Goal: Use online tool/utility: Utilize a website feature to perform a specific function

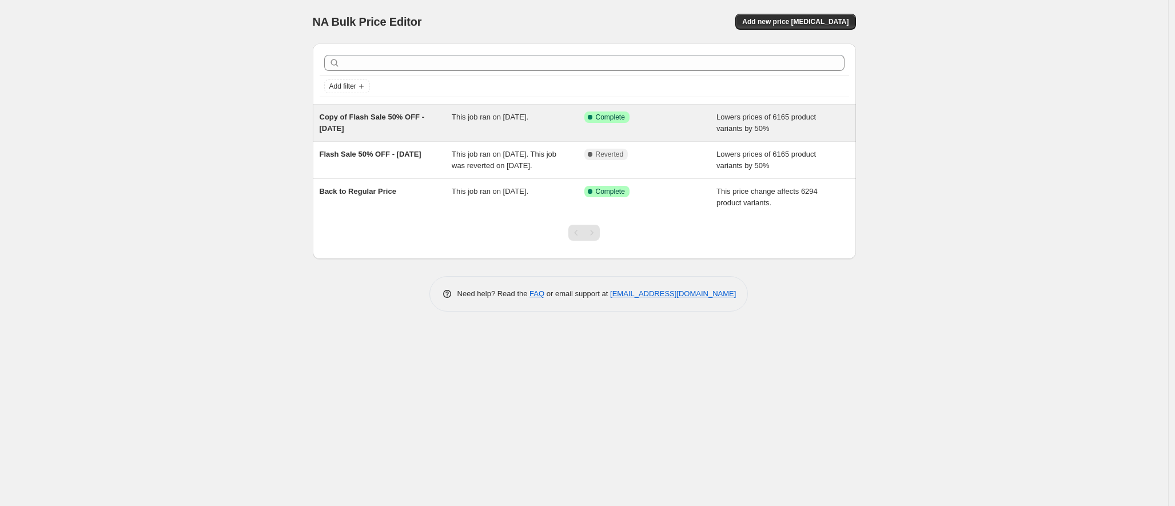
click at [411, 121] on span "Copy of Flash Sale 50% OFF - August 25th" at bounding box center [372, 123] width 105 height 20
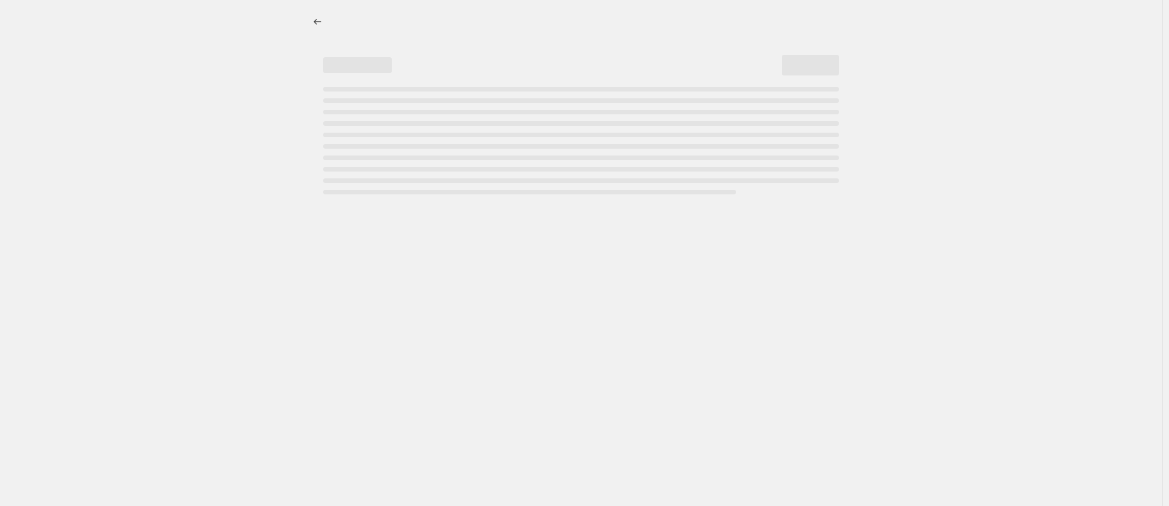
select select "percentage"
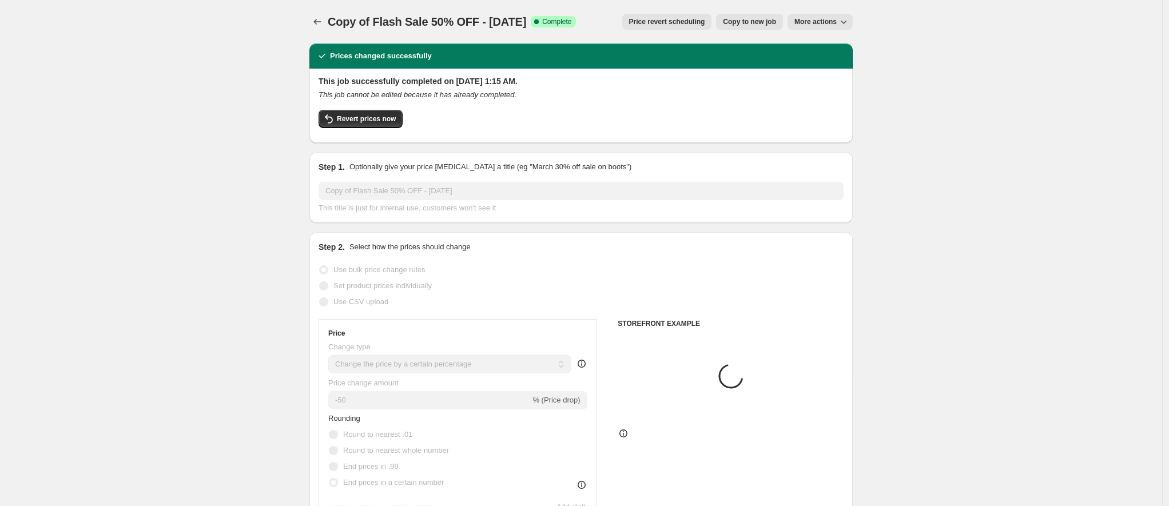
select select "collection"
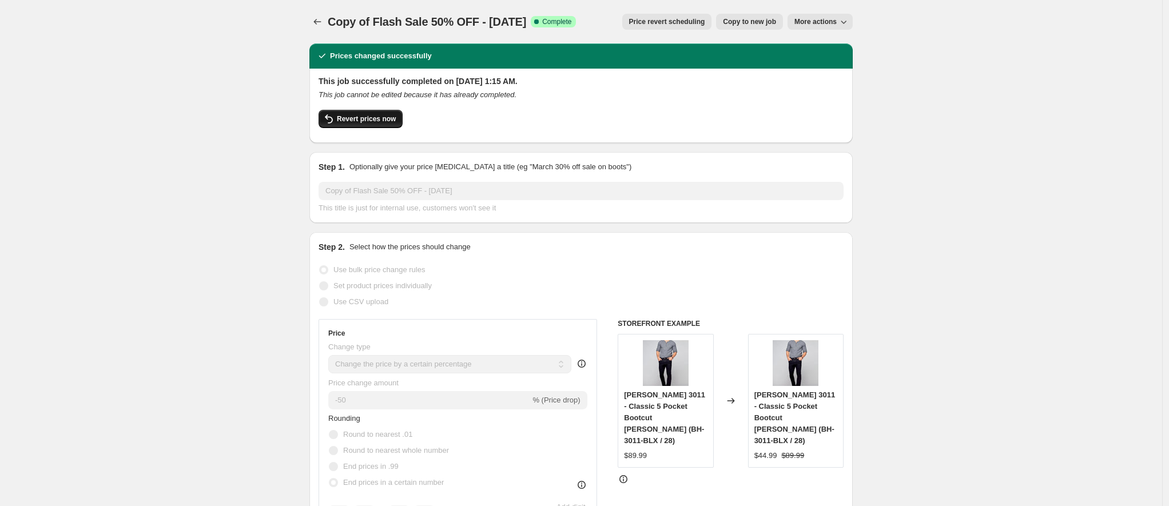
click at [377, 121] on span "Revert prices now" at bounding box center [366, 118] width 59 height 9
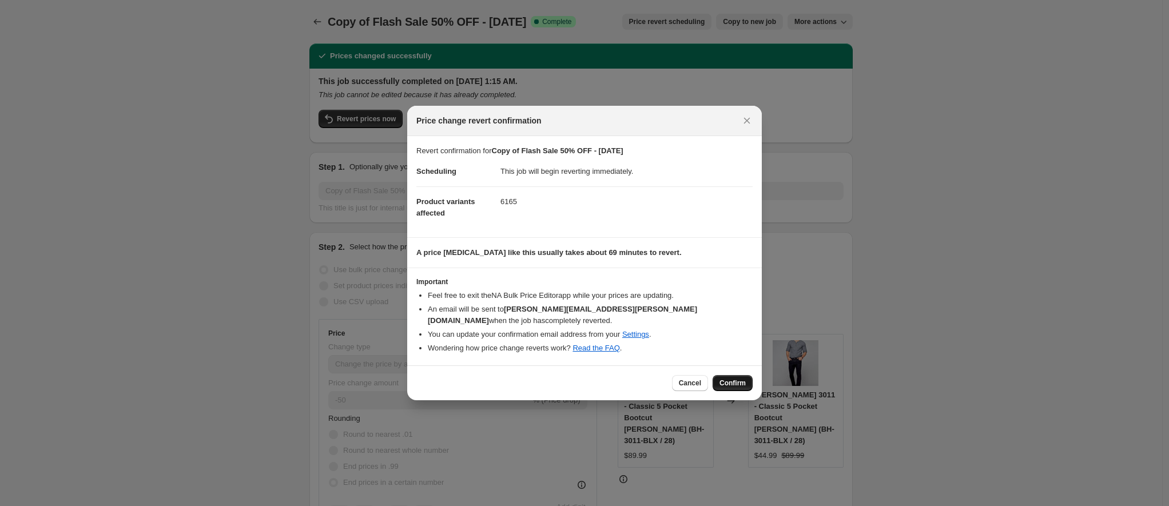
click at [732, 382] on span "Confirm" at bounding box center [732, 382] width 26 height 9
